Goal: Transaction & Acquisition: Purchase product/service

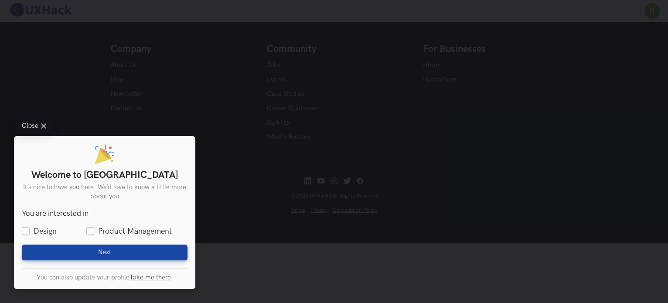
click at [239, 194] on div "Close Welcome to UXHack It’s nice to have you here. We’d love to know a little …" at bounding box center [334, 151] width 668 height 303
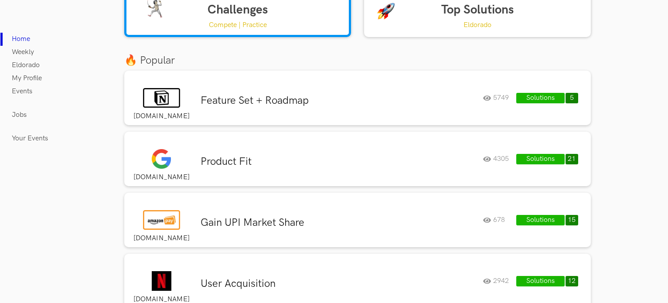
scroll to position [54, 0]
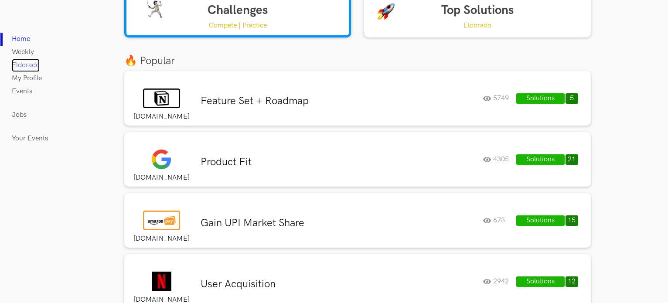
click at [34, 66] on link "Eldorado" at bounding box center [26, 65] width 28 height 13
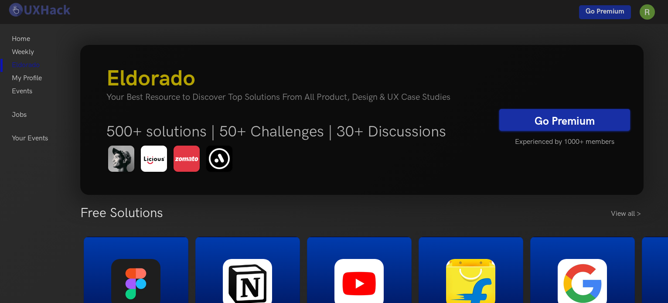
click at [547, 119] on link "Go Premium" at bounding box center [564, 120] width 131 height 22
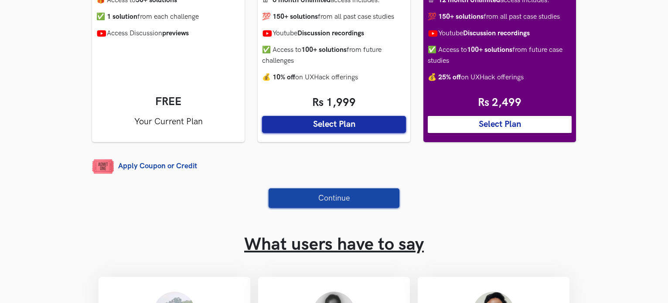
scroll to position [181, 0]
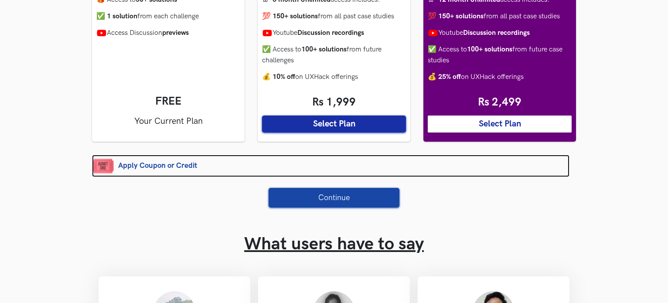
click at [191, 167] on link "Apply Coupon or Credit" at bounding box center [330, 166] width 477 height 22
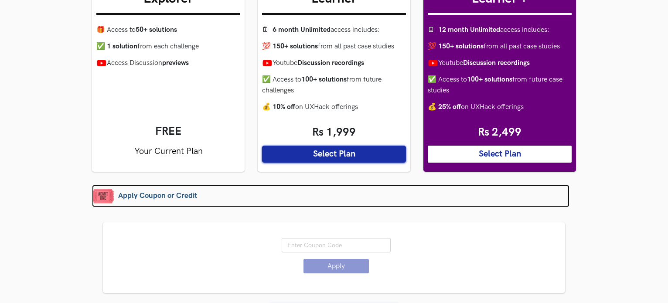
scroll to position [152, 0]
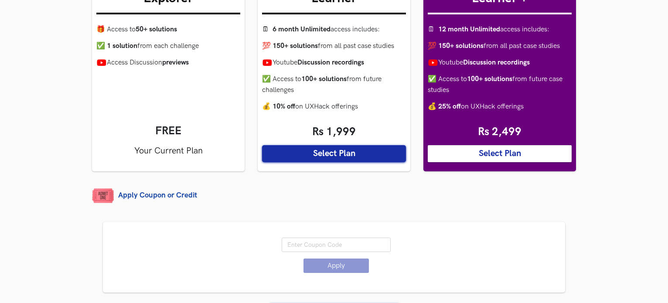
click at [459, 150] on button "Select Plan" at bounding box center [500, 153] width 144 height 17
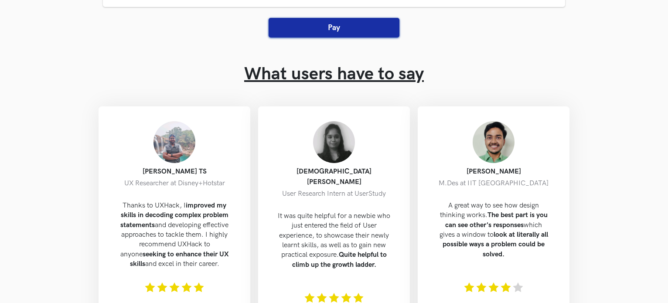
scroll to position [356, 0]
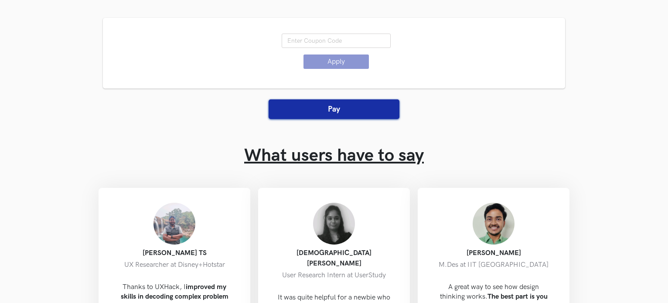
click at [333, 111] on button "Pay" at bounding box center [334, 109] width 131 height 20
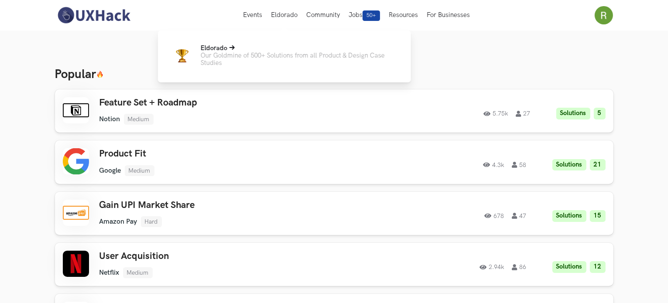
click at [226, 53] on p "Our Goldmine of 500+ Solutions from all Product & Design Case Studies" at bounding box center [299, 59] width 196 height 15
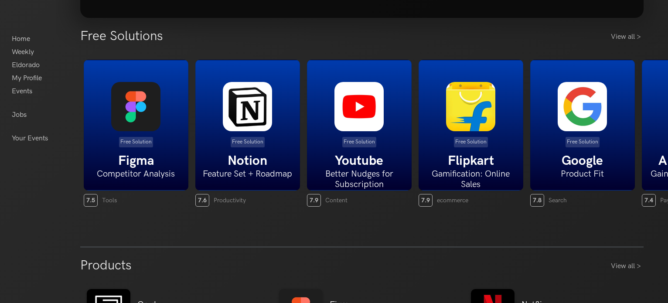
scroll to position [180, 0]
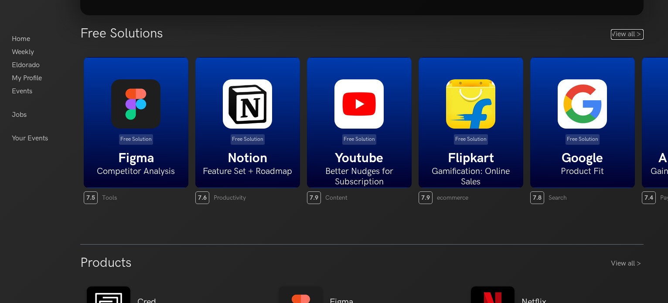
click at [629, 35] on link "View all >" at bounding box center [627, 34] width 33 height 10
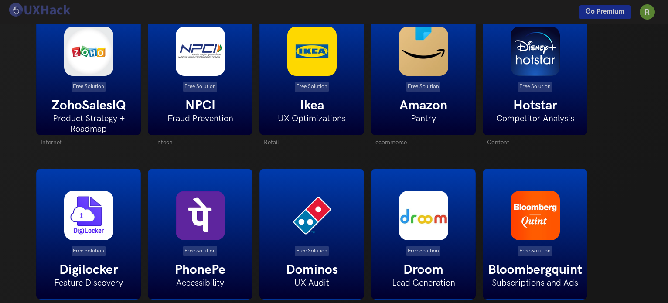
scroll to position [1560, 0]
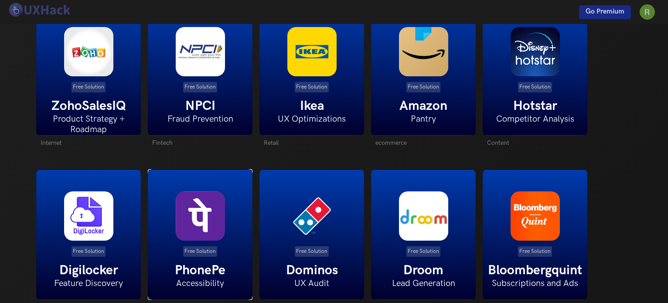
click at [201, 192] on img at bounding box center [200, 215] width 49 height 49
click at [120, 54] on div "Free Solution ZohoSalesIQ Product Strategy + Roadmap" at bounding box center [88, 70] width 105 height 131
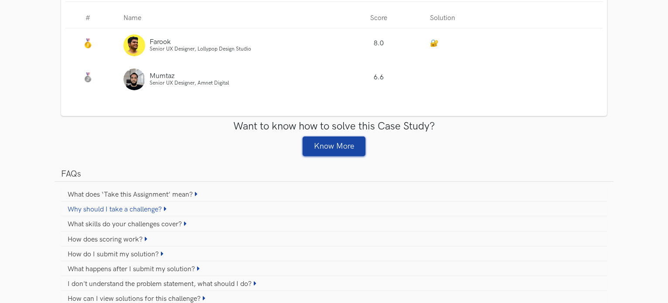
scroll to position [875, 0]
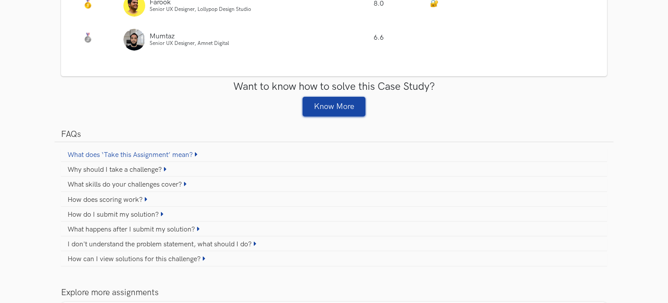
click at [145, 152] on link "What does ‘Take this Assignment’ mean?" at bounding box center [334, 155] width 546 height 13
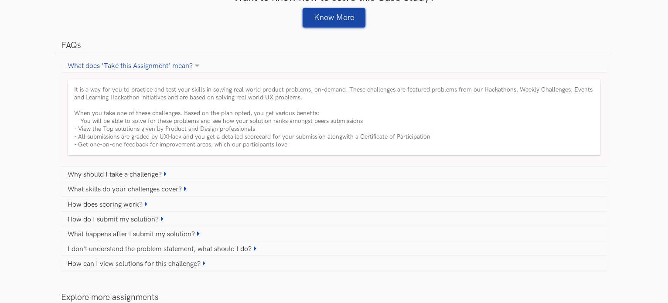
scroll to position [964, 0]
click at [127, 174] on link "Why should I take a challenge?" at bounding box center [334, 174] width 546 height 13
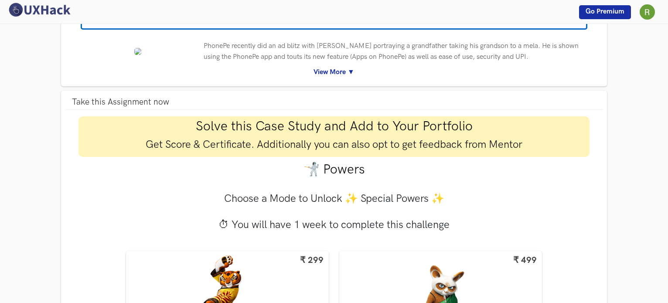
scroll to position [0, 0]
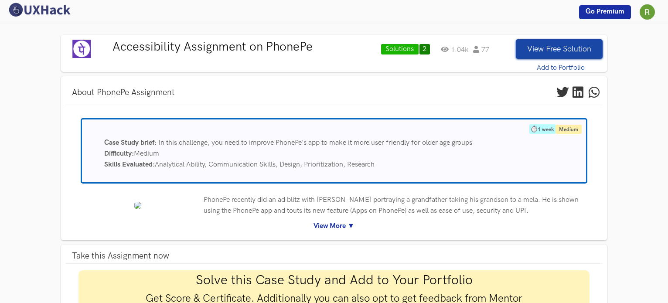
click at [330, 227] on link "View More ▼" at bounding box center [334, 226] width 524 height 11
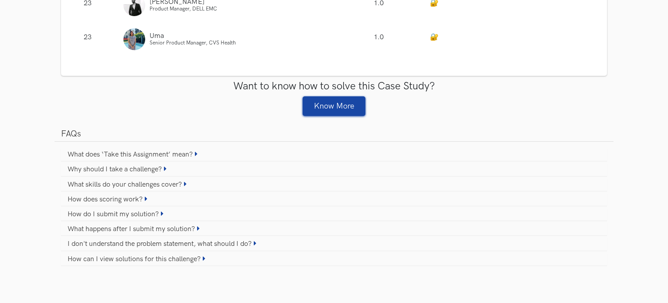
scroll to position [2314, 0]
